Goal: Check status: Check status

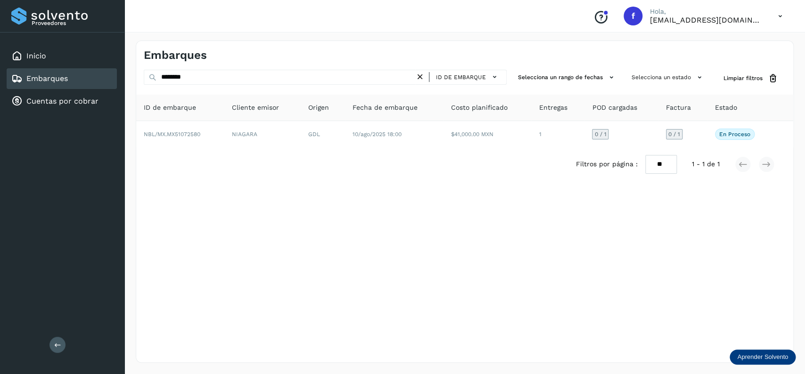
click at [420, 73] on icon at bounding box center [420, 77] width 10 height 10
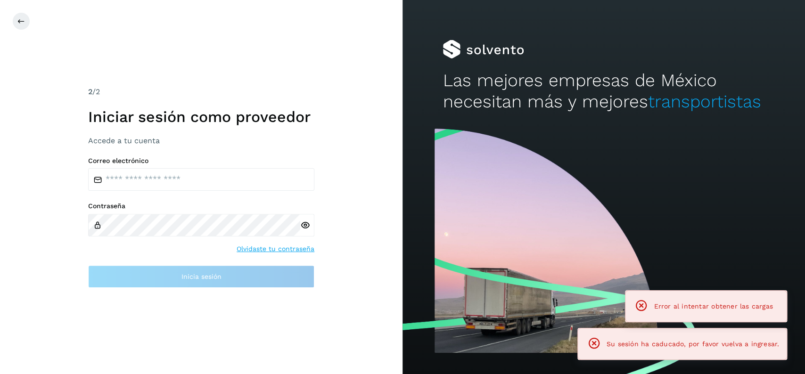
type input "**********"
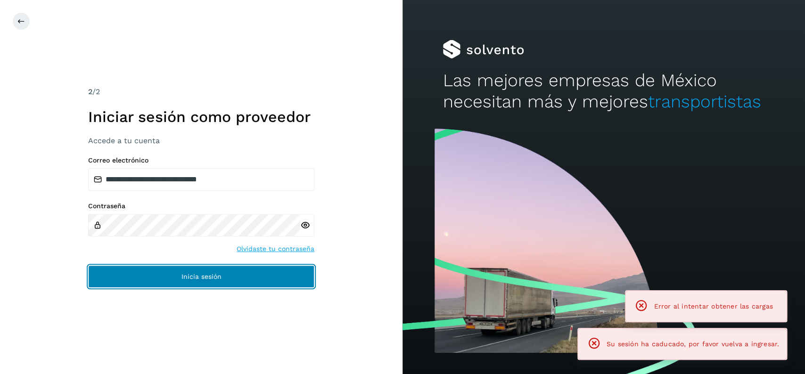
click at [252, 286] on button "Inicia sesión" at bounding box center [201, 276] width 226 height 23
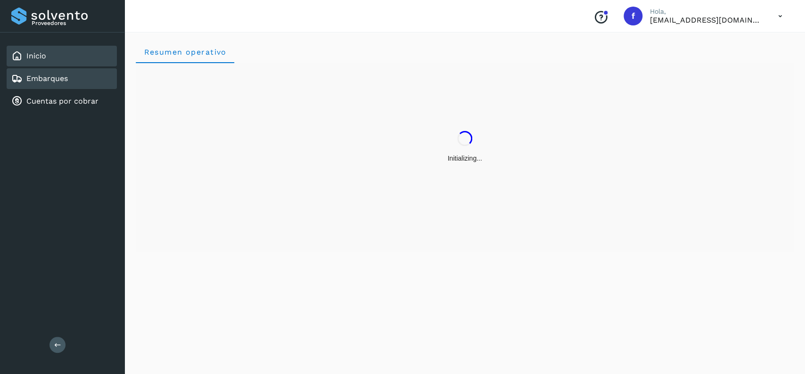
click at [57, 77] on link "Embarques" at bounding box center [46, 78] width 41 height 9
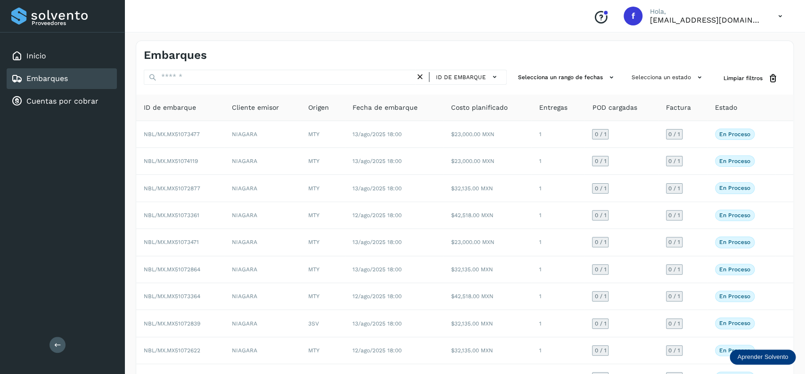
click at [78, 80] on div "Embarques" at bounding box center [62, 78] width 110 height 21
click at [580, 75] on button "Selecciona un rango de fechas" at bounding box center [567, 78] width 106 height 16
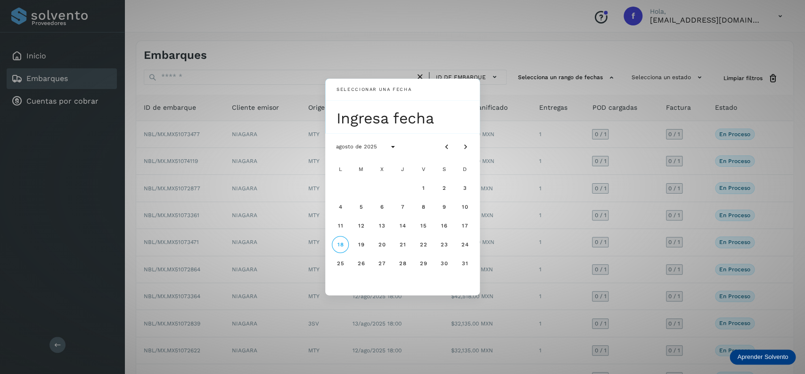
click at [605, 123] on div "Seleccionar una fecha Ingresa fecha agosto de 2025 L M X J V S D 1 2 3 4 5 6 7 …" at bounding box center [402, 187] width 805 height 374
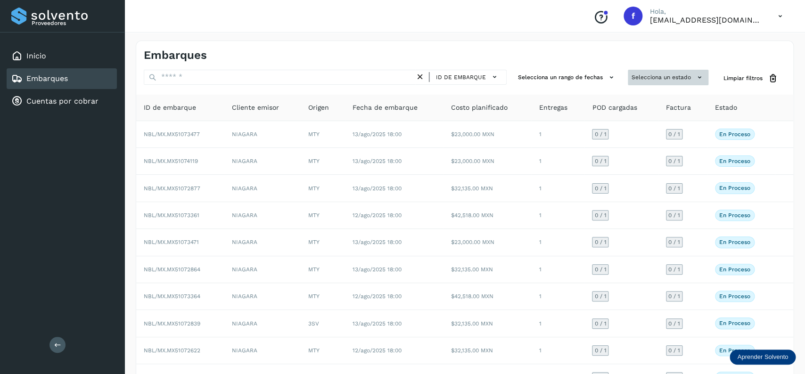
click at [653, 72] on button "Selecciona un estado" at bounding box center [668, 78] width 81 height 16
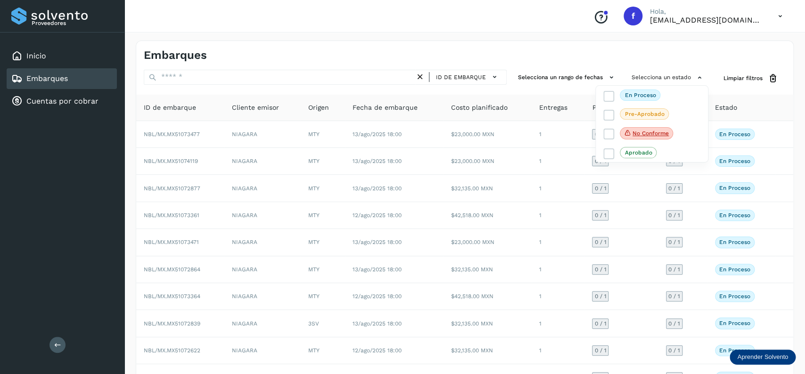
click at [388, 41] on div at bounding box center [402, 187] width 805 height 374
click at [96, 70] on div "Embarques" at bounding box center [62, 78] width 110 height 21
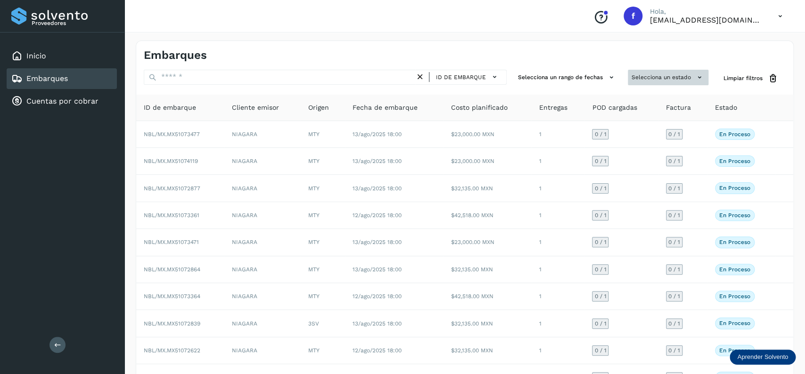
click at [662, 73] on button "Selecciona un estado" at bounding box center [668, 78] width 81 height 16
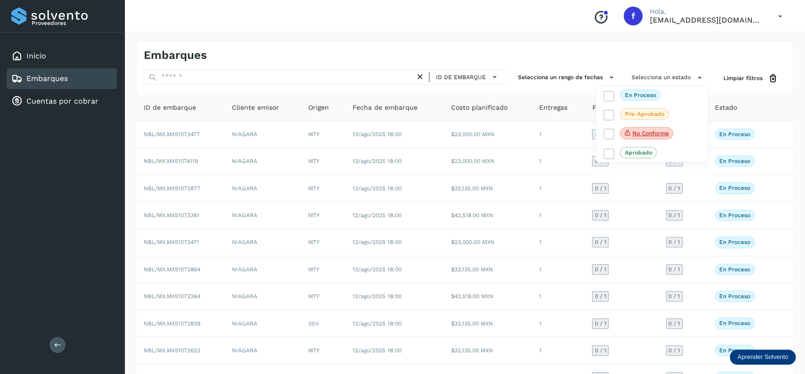
click at [494, 36] on div at bounding box center [402, 187] width 805 height 374
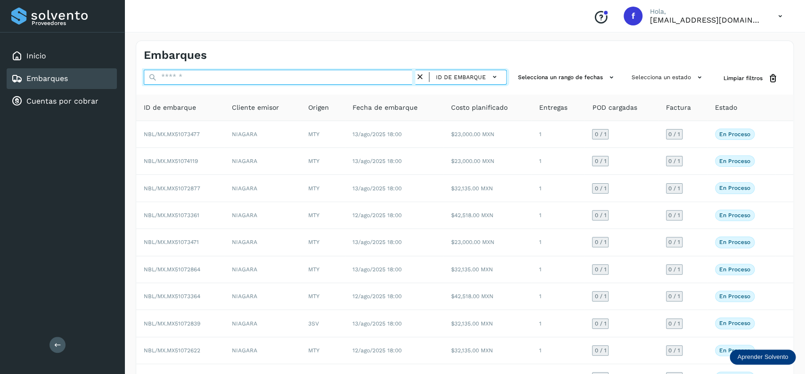
click at [297, 82] on input "text" at bounding box center [279, 77] width 271 height 15
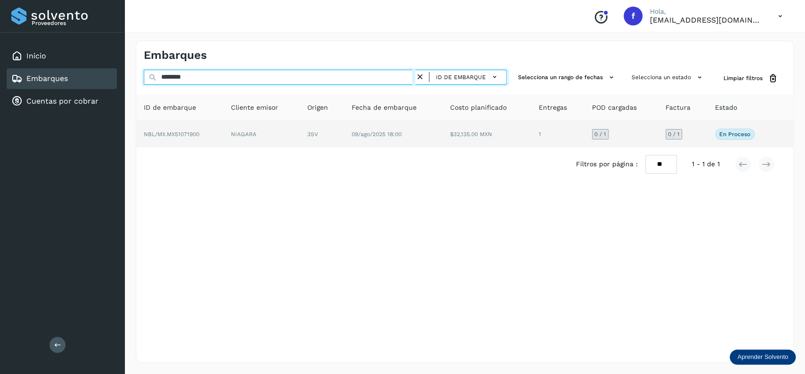
type input "********"
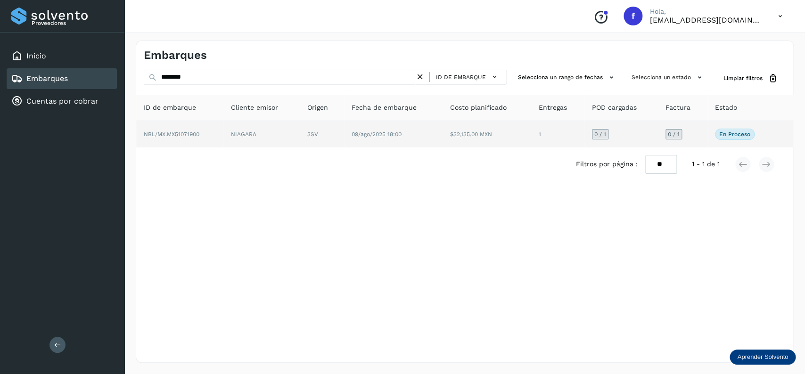
click at [300, 132] on td "NIAGARA" at bounding box center [322, 134] width 44 height 26
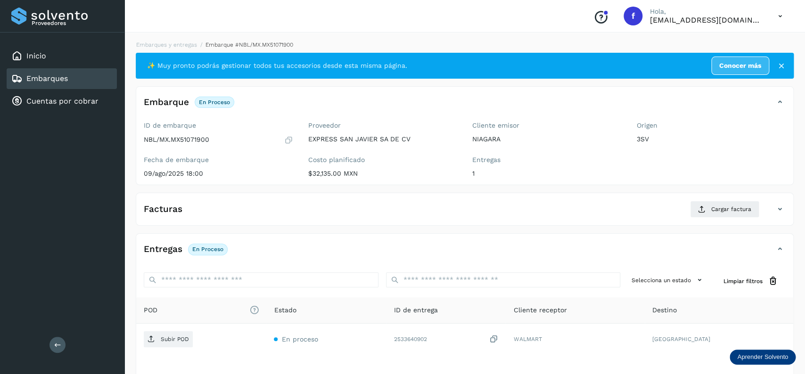
scroll to position [74, 0]
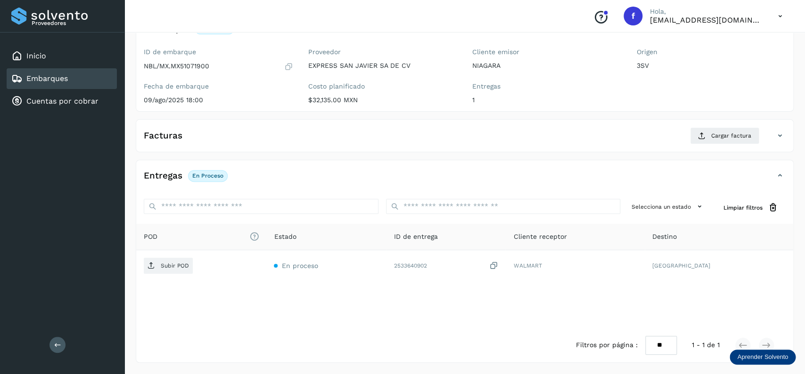
click at [221, 132] on div "Facturas Cargar factura" at bounding box center [455, 135] width 638 height 17
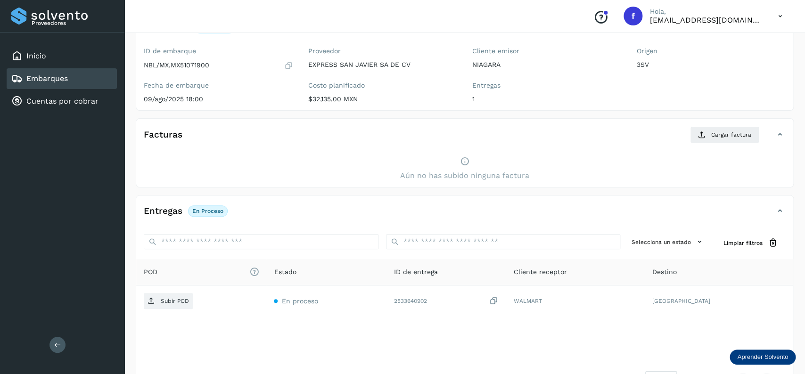
click at [221, 132] on div "Facturas Cargar factura" at bounding box center [455, 134] width 638 height 17
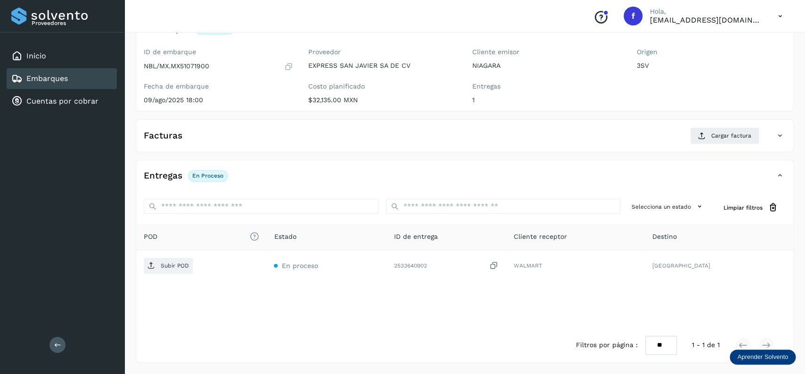
scroll to position [0, 0]
